Goal: Find specific page/section: Find specific page/section

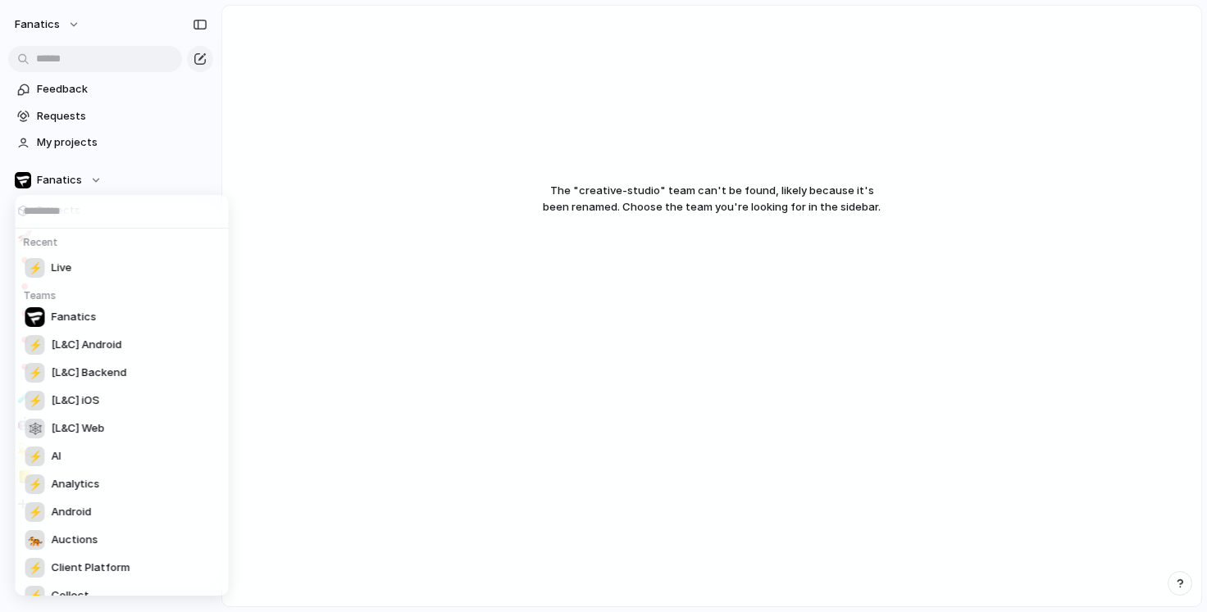
scroll to position [517, 0]
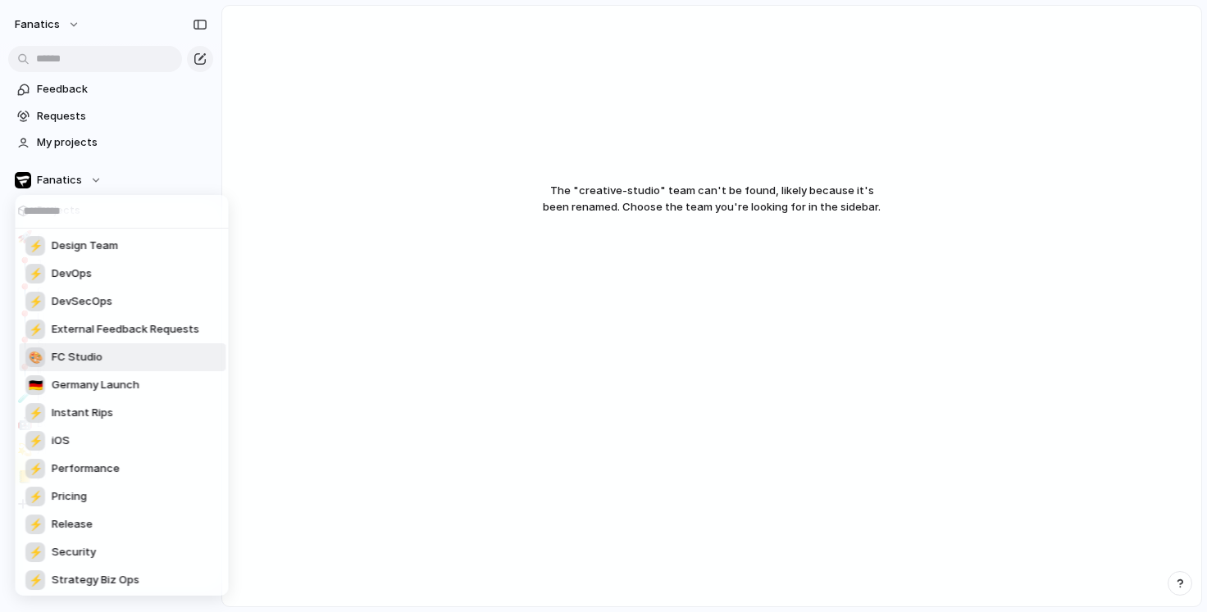
click at [88, 362] on span "FC Studio" at bounding box center [77, 357] width 51 height 16
